Goal: Transaction & Acquisition: Download file/media

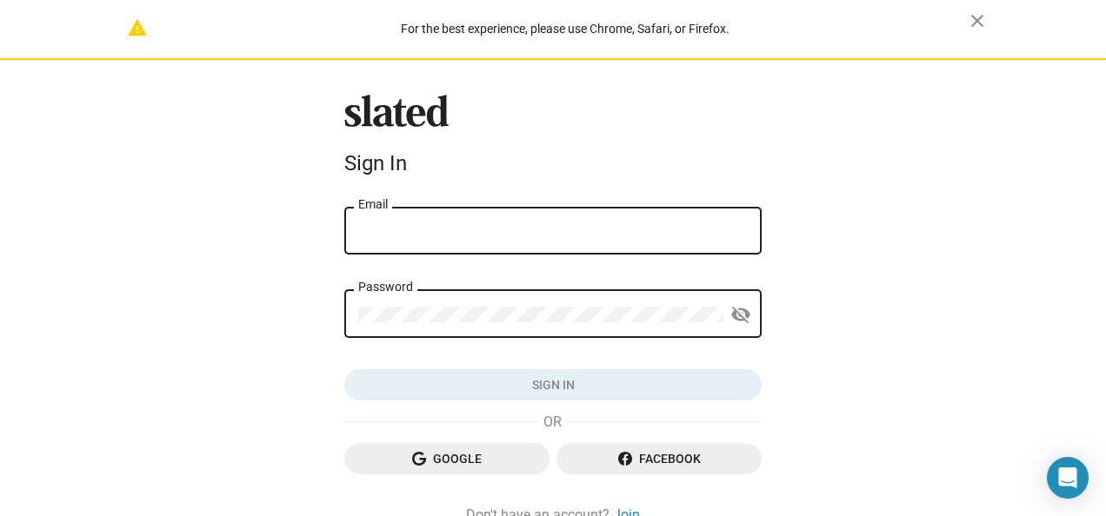
click at [428, 249] on div "Email" at bounding box center [552, 228] width 389 height 51
click at [418, 236] on input "Email" at bounding box center [552, 231] width 389 height 16
type input "[EMAIL_ADDRESS][DOMAIN_NAME]"
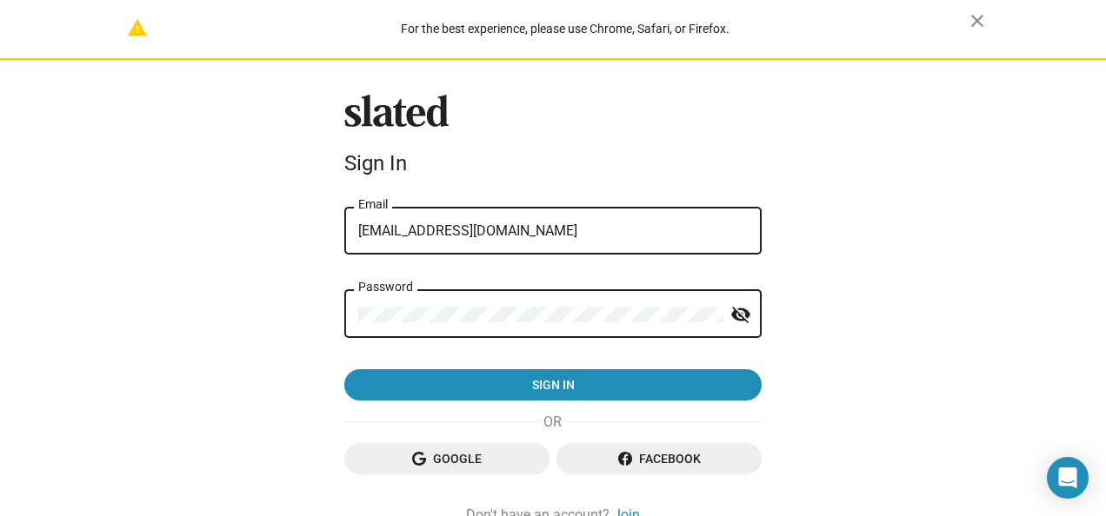
click at [344, 369] on button "Sign in" at bounding box center [552, 384] width 417 height 31
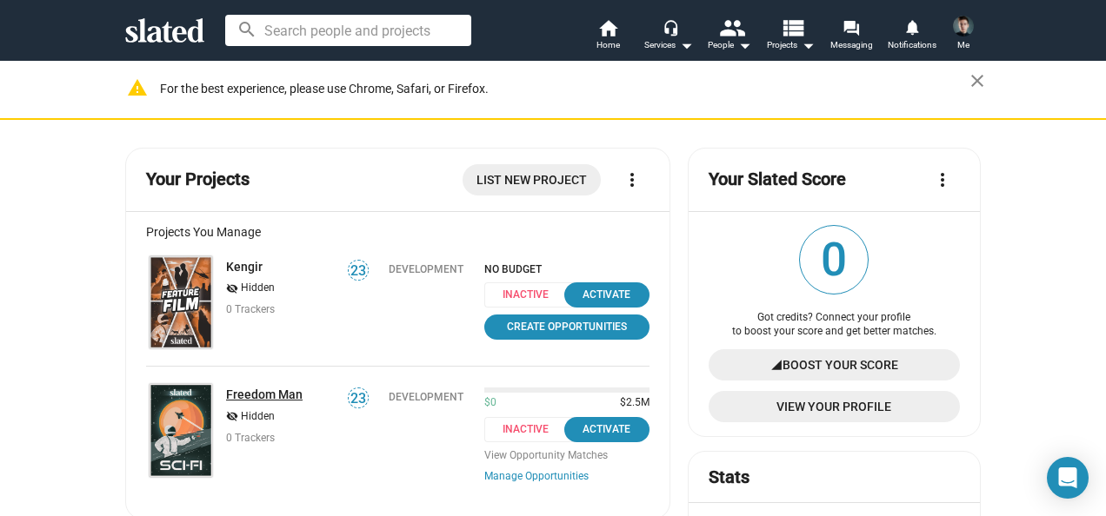
click at [268, 391] on link "Freedom Man" at bounding box center [264, 395] width 77 height 14
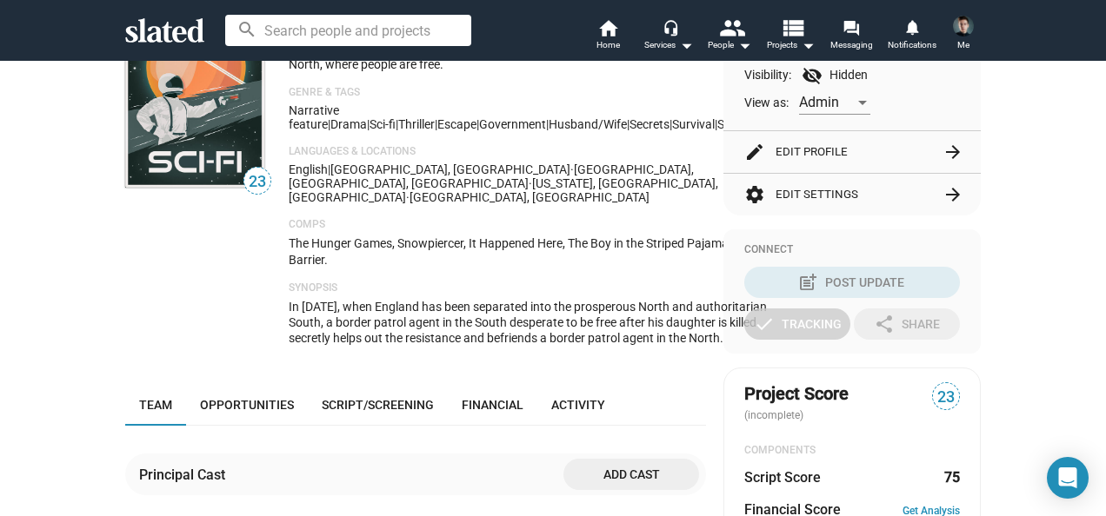
scroll to position [549, 0]
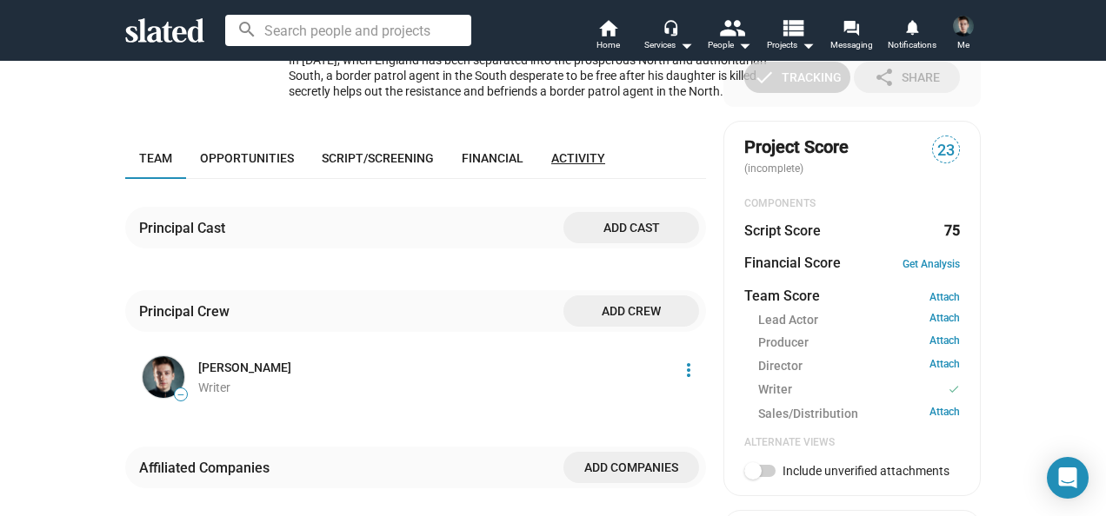
click at [561, 170] on link "Activity" at bounding box center [578, 158] width 82 height 42
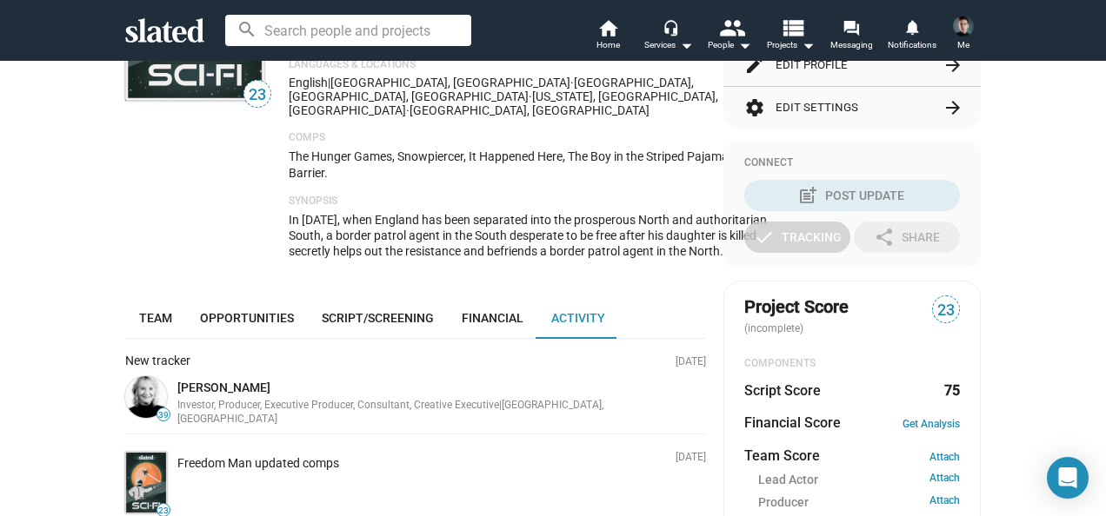
scroll to position [389, 0]
click at [354, 315] on span "Script/Screening" at bounding box center [378, 318] width 112 height 14
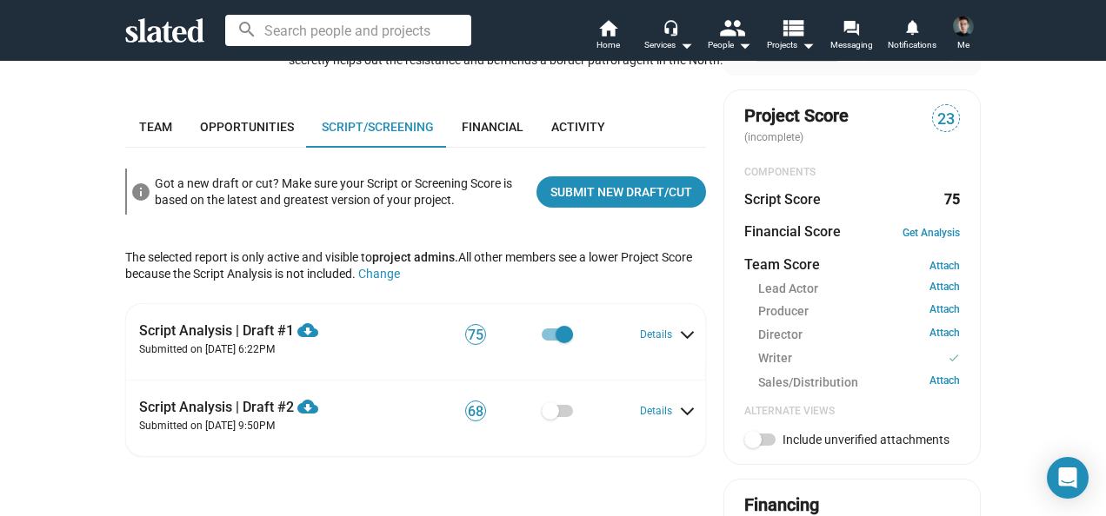
scroll to position [631, 0]
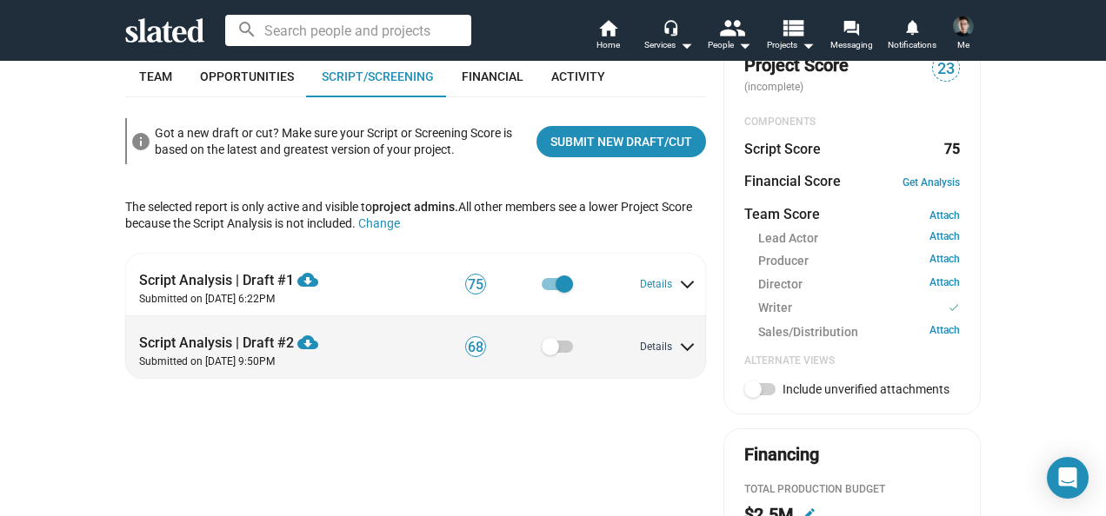
click at [640, 349] on button "Details" at bounding box center [666, 348] width 53 height 14
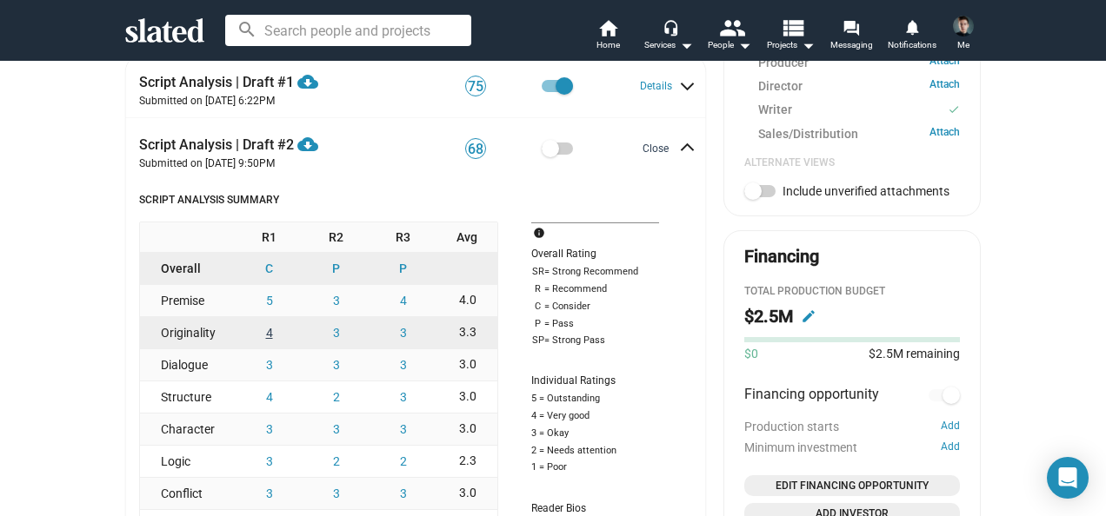
scroll to position [891, 0]
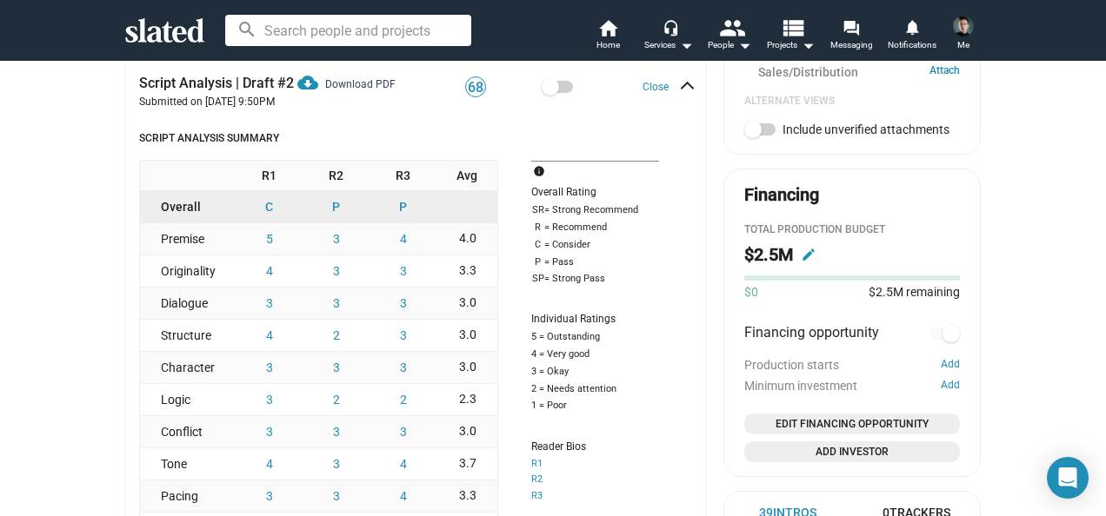
click at [306, 84] on mat-icon "cloud_download" at bounding box center [307, 82] width 21 height 21
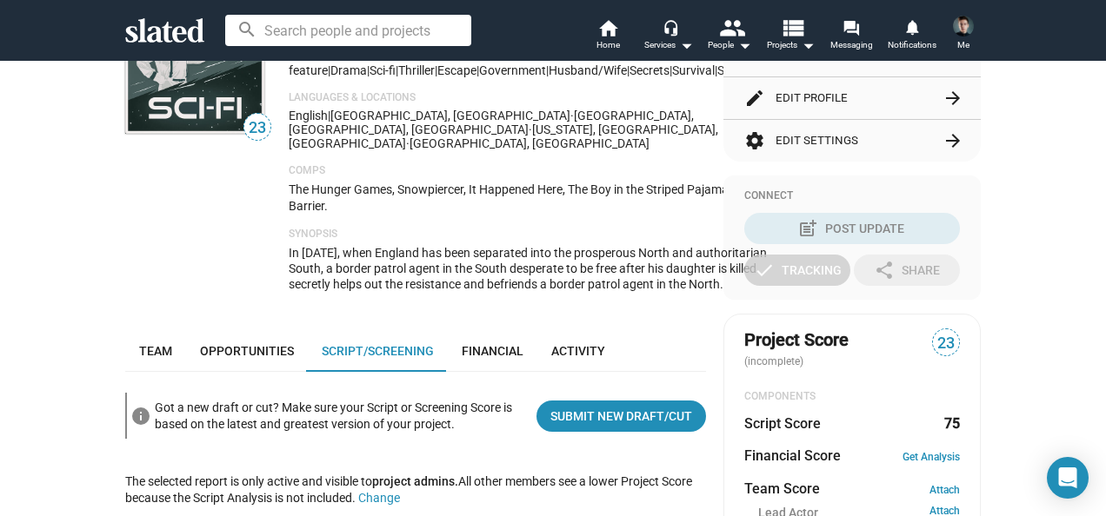
scroll to position [0, 0]
